Goal: Task Accomplishment & Management: Manage account settings

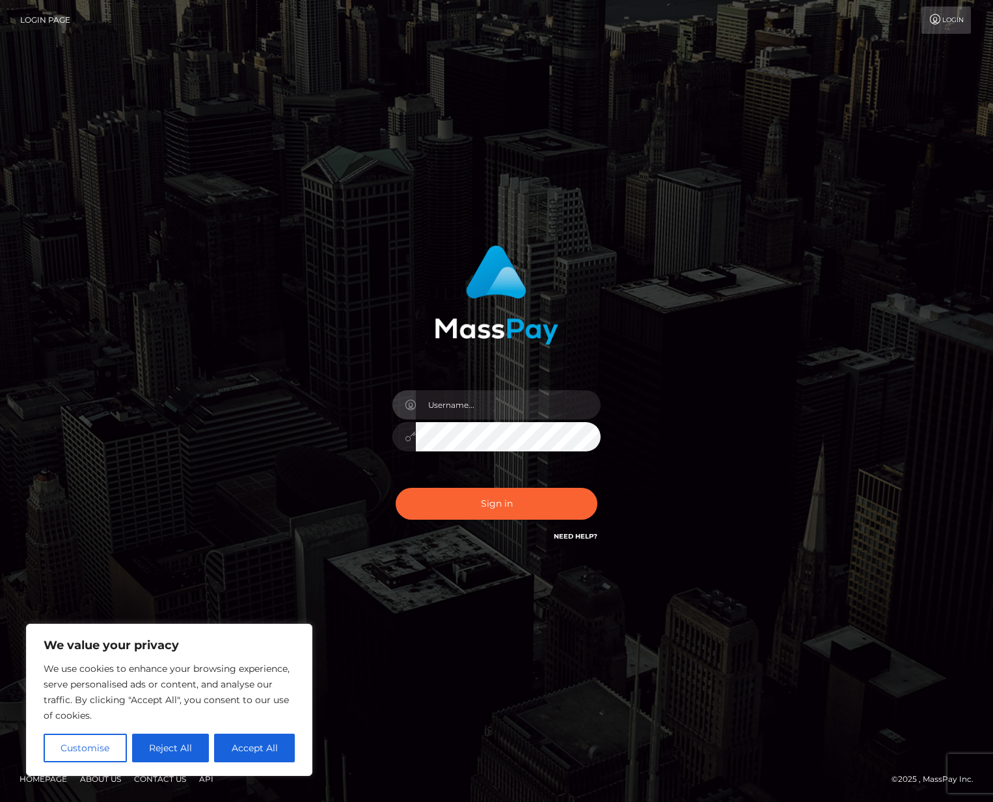
click at [0, 802] on nordpass-autofill-portal at bounding box center [0, 802] width 0 height 0
type input "[PERSON_NAME]"
click at [460, 495] on button "Sign in" at bounding box center [497, 504] width 202 height 32
click at [478, 513] on button "Sign in" at bounding box center [497, 504] width 202 height 32
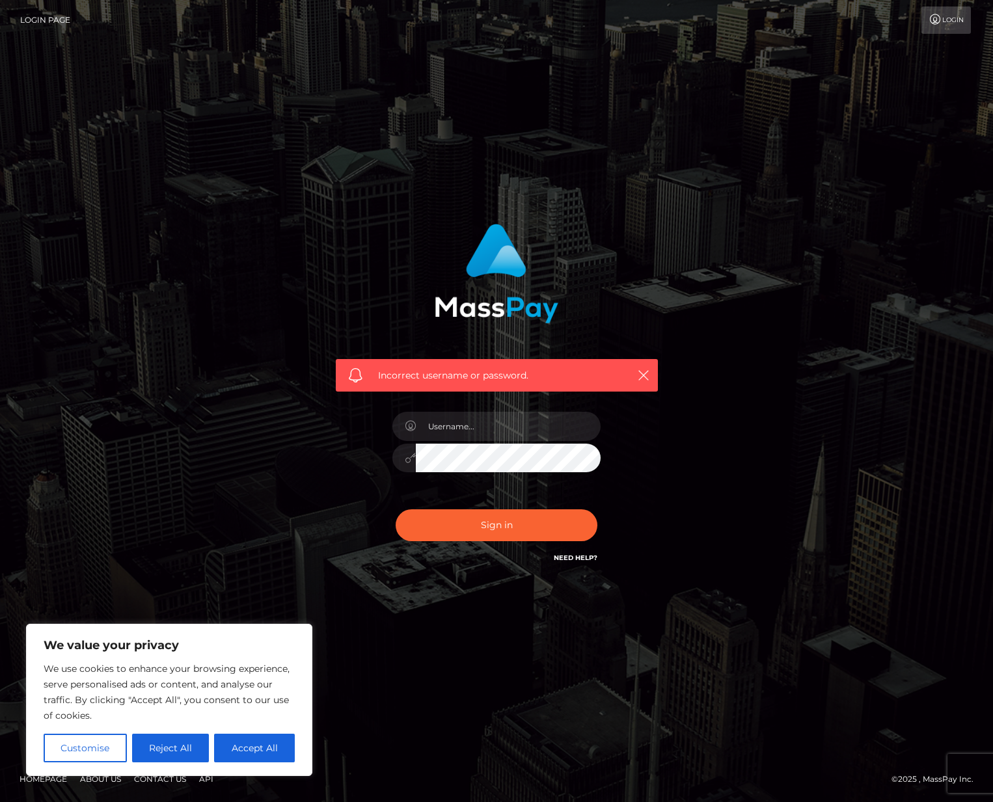
click at [601, 427] on nordpass-icon at bounding box center [601, 426] width 0 height 29
click at [0, 802] on nordpass-autofill-portal at bounding box center [0, 802] width 0 height 0
type input "Yusef Coleburn"
click at [478, 522] on button "Sign in" at bounding box center [497, 525] width 202 height 32
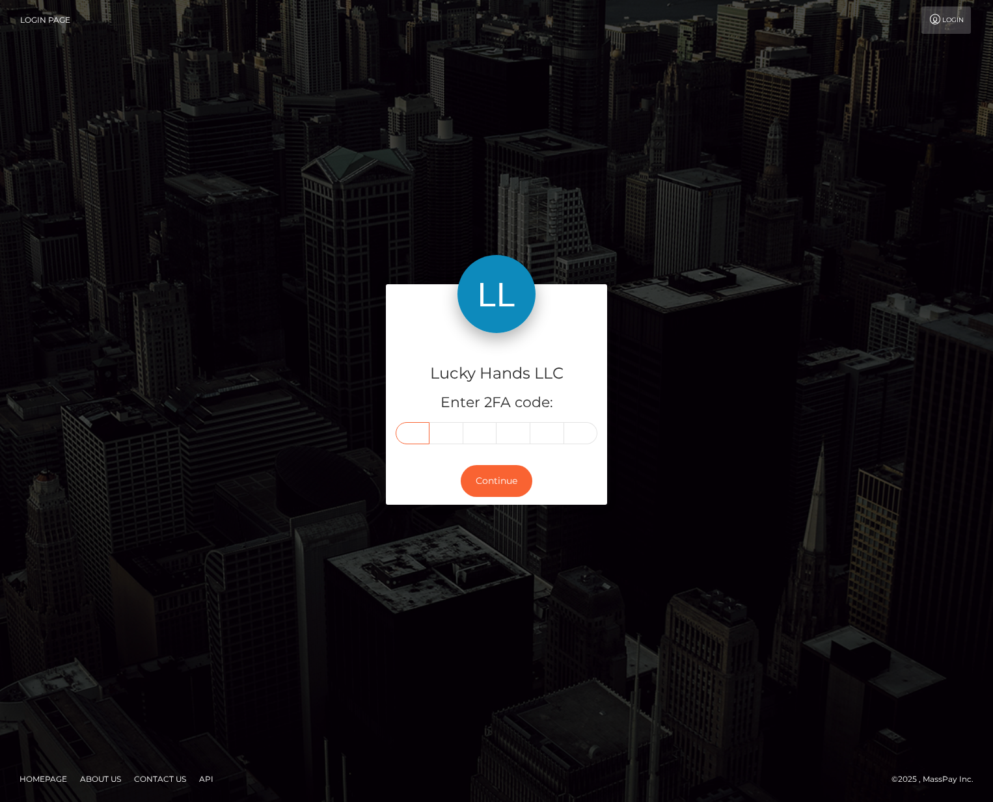
click at [424, 439] on input "text" at bounding box center [413, 433] width 34 height 22
type input "4"
type input "1"
type input "8"
type input "2"
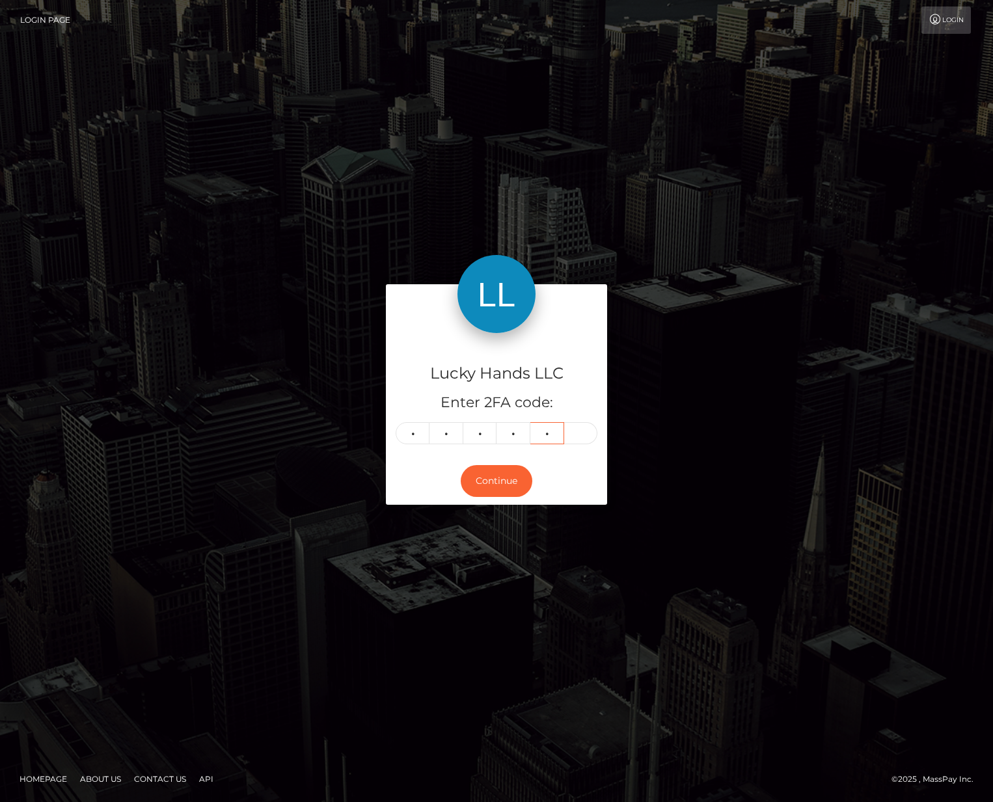
type input "2"
type input "5"
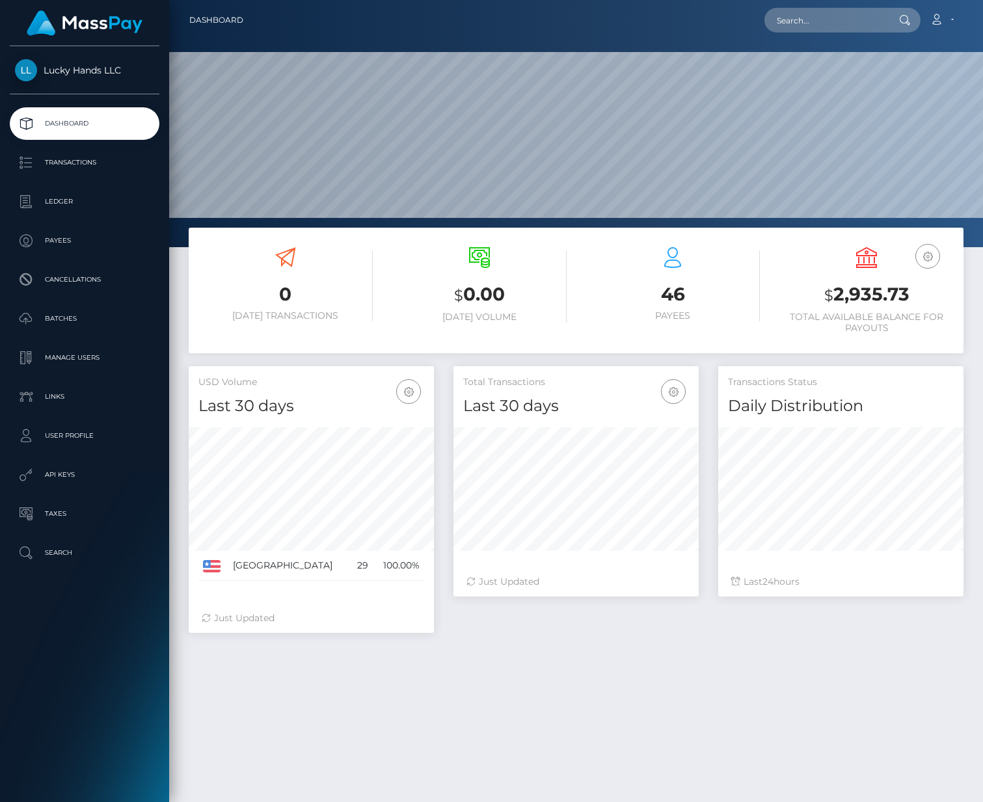
scroll to position [230, 245]
